Goal: Task Accomplishment & Management: Manage account settings

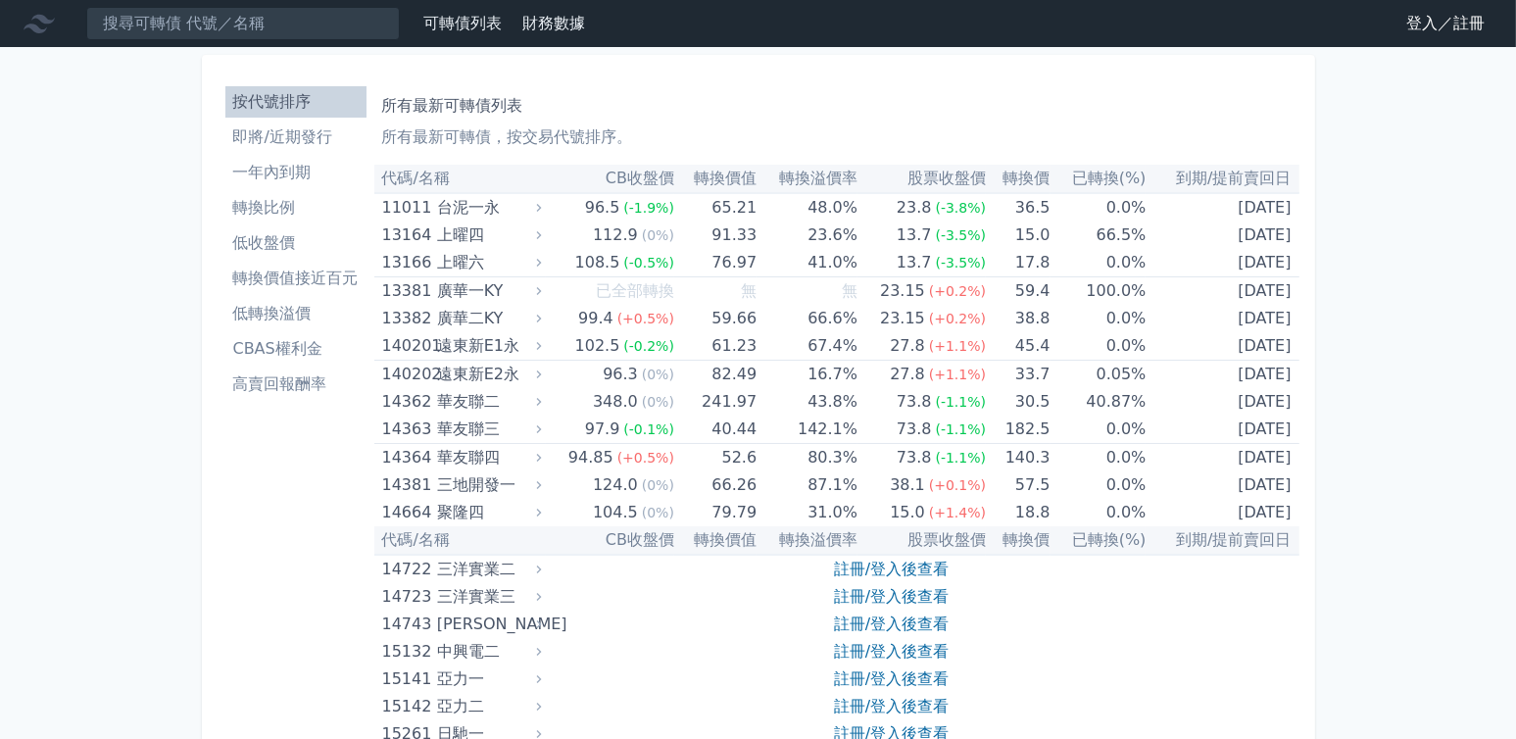
click at [1466, 24] on link "登入／註冊" at bounding box center [1446, 23] width 110 height 31
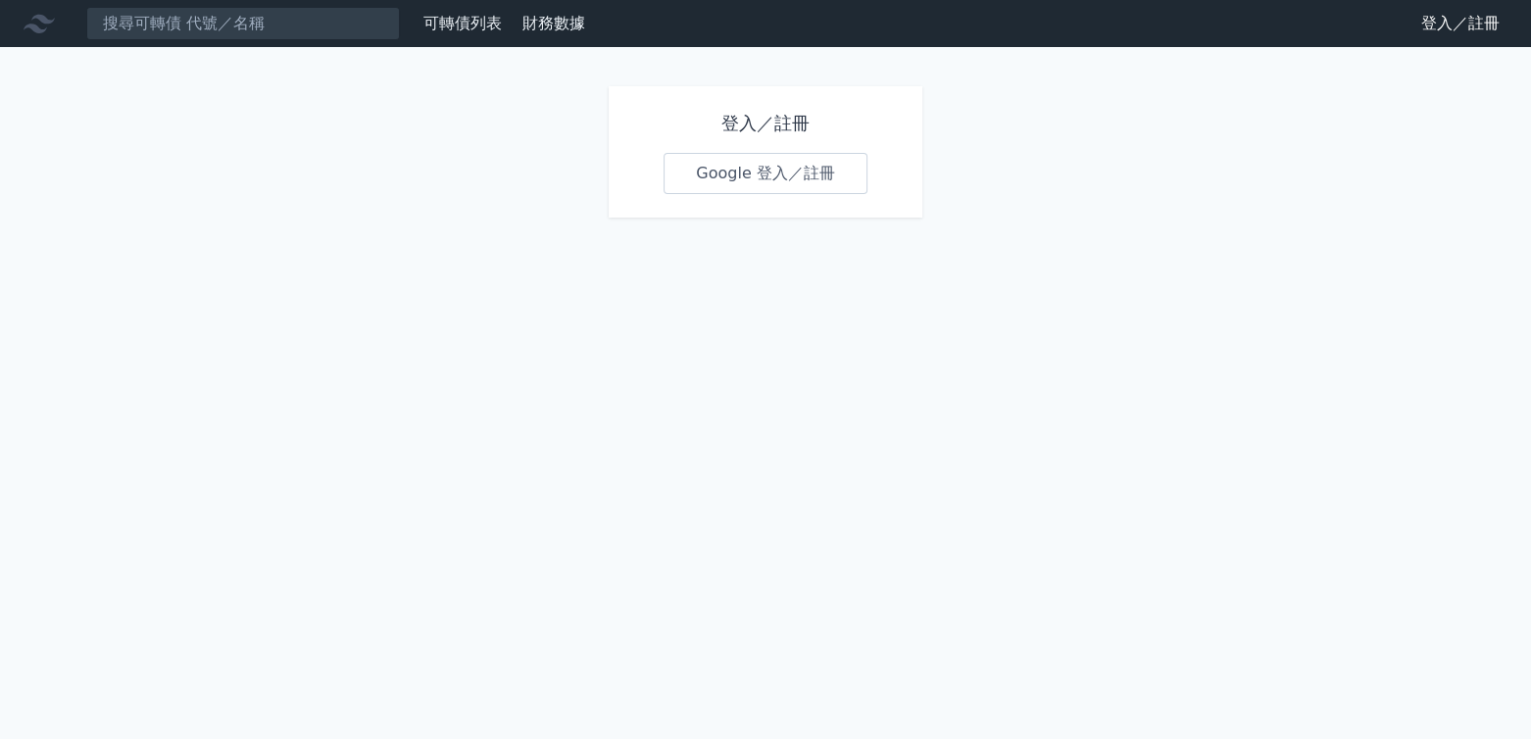
click at [856, 175] on link "Google 登入／註冊" at bounding box center [766, 173] width 204 height 41
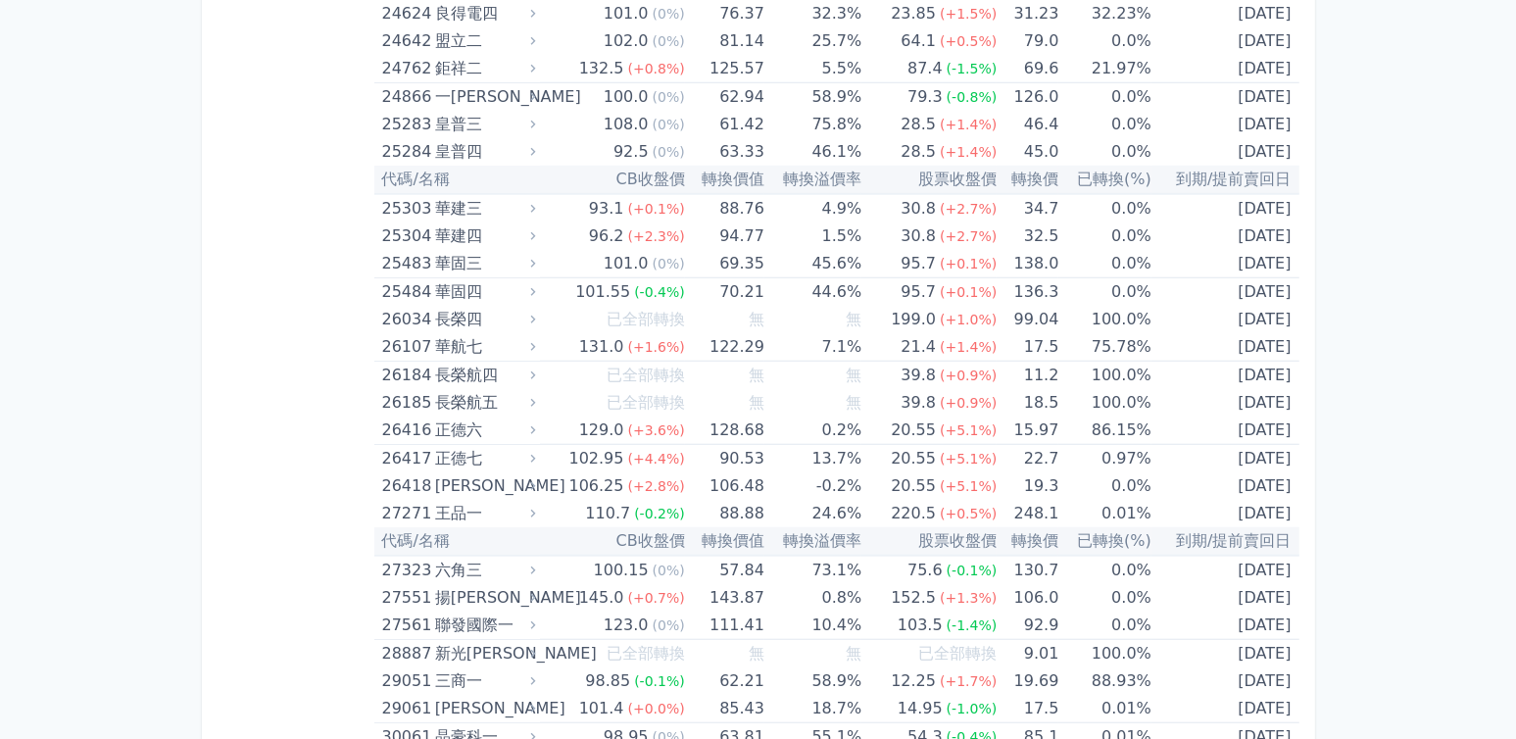
scroll to position [7693, 0]
